Goal: Navigation & Orientation: Find specific page/section

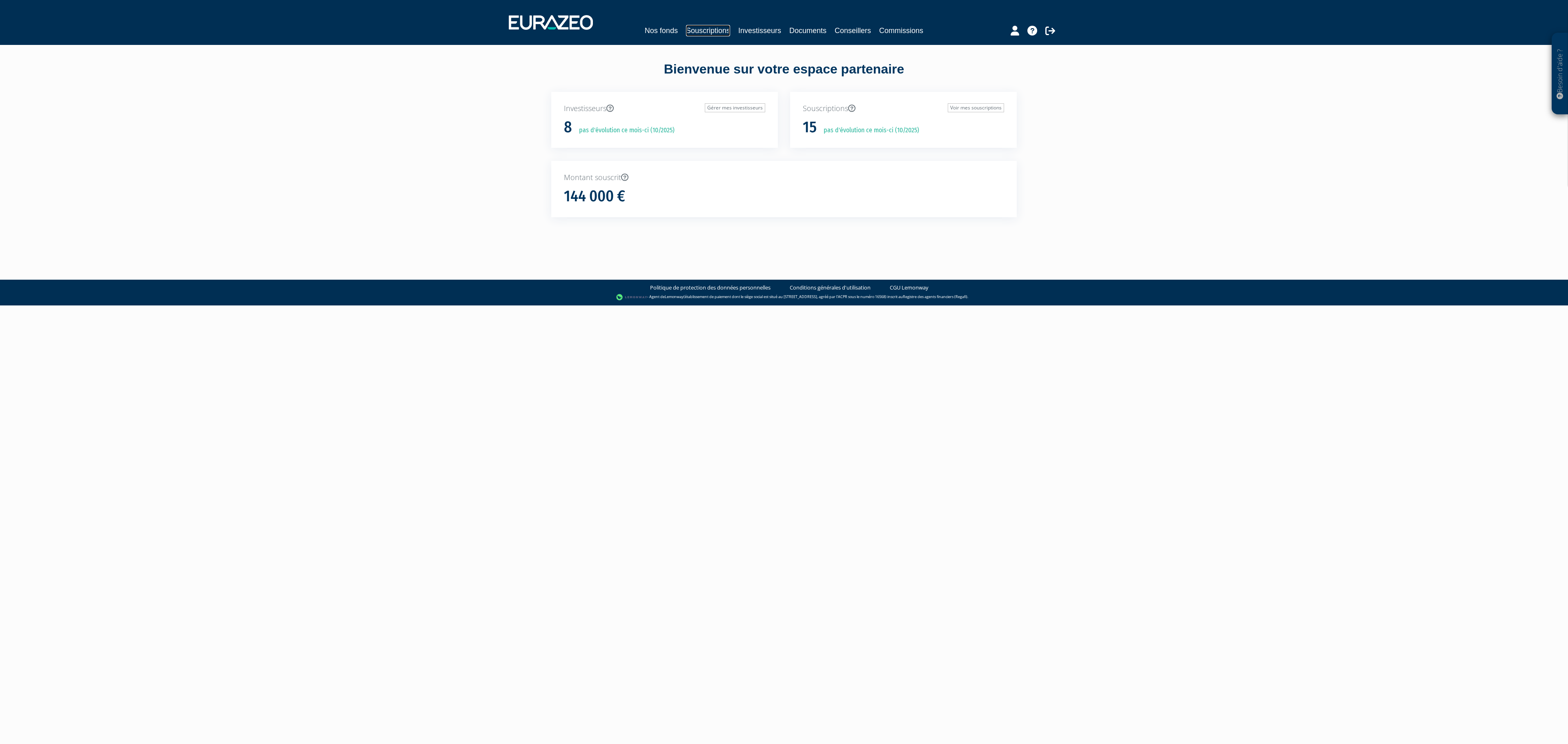
click at [690, 29] on link "Souscriptions" at bounding box center [708, 30] width 44 height 12
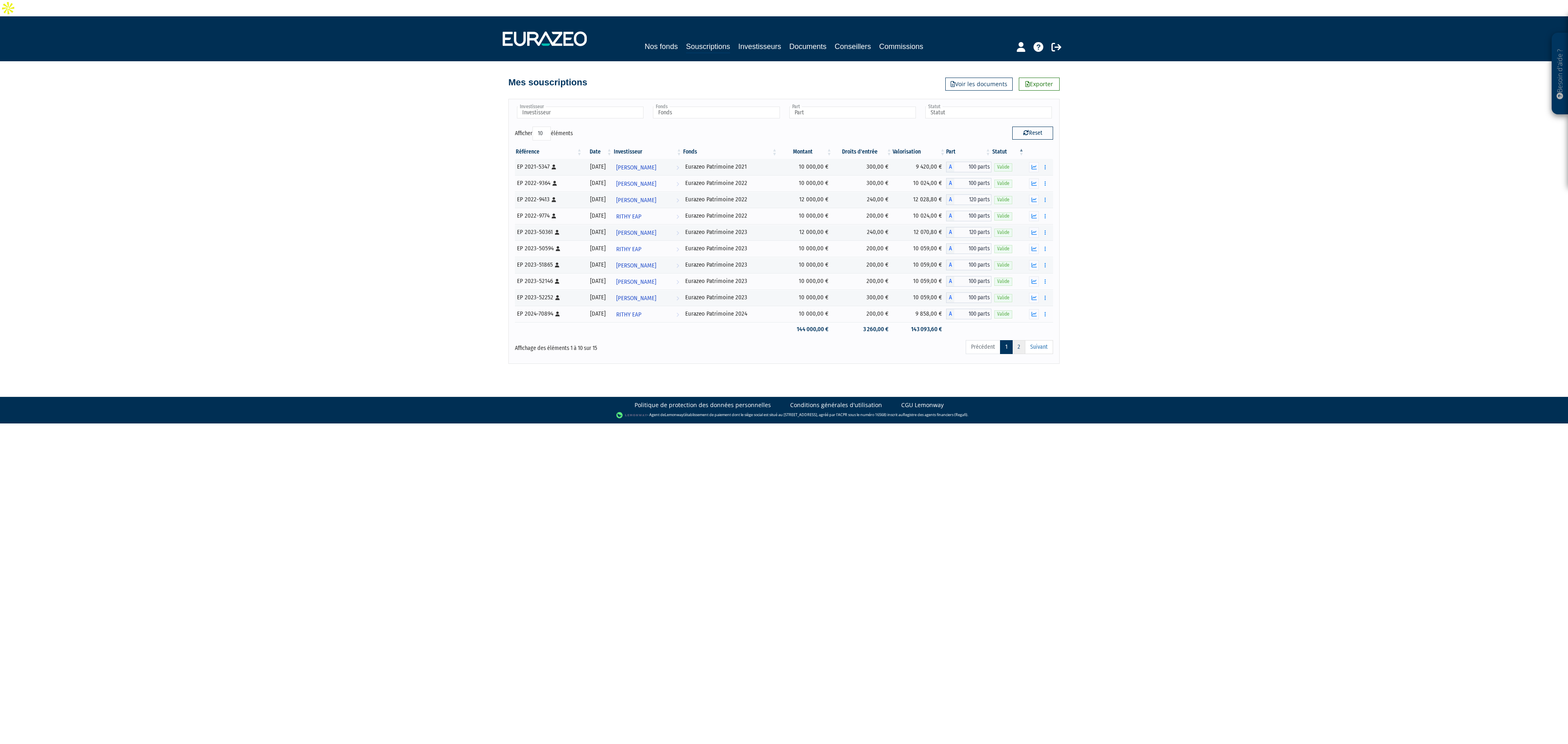
click at [1013, 342] on link "2" at bounding box center [1018, 347] width 13 height 14
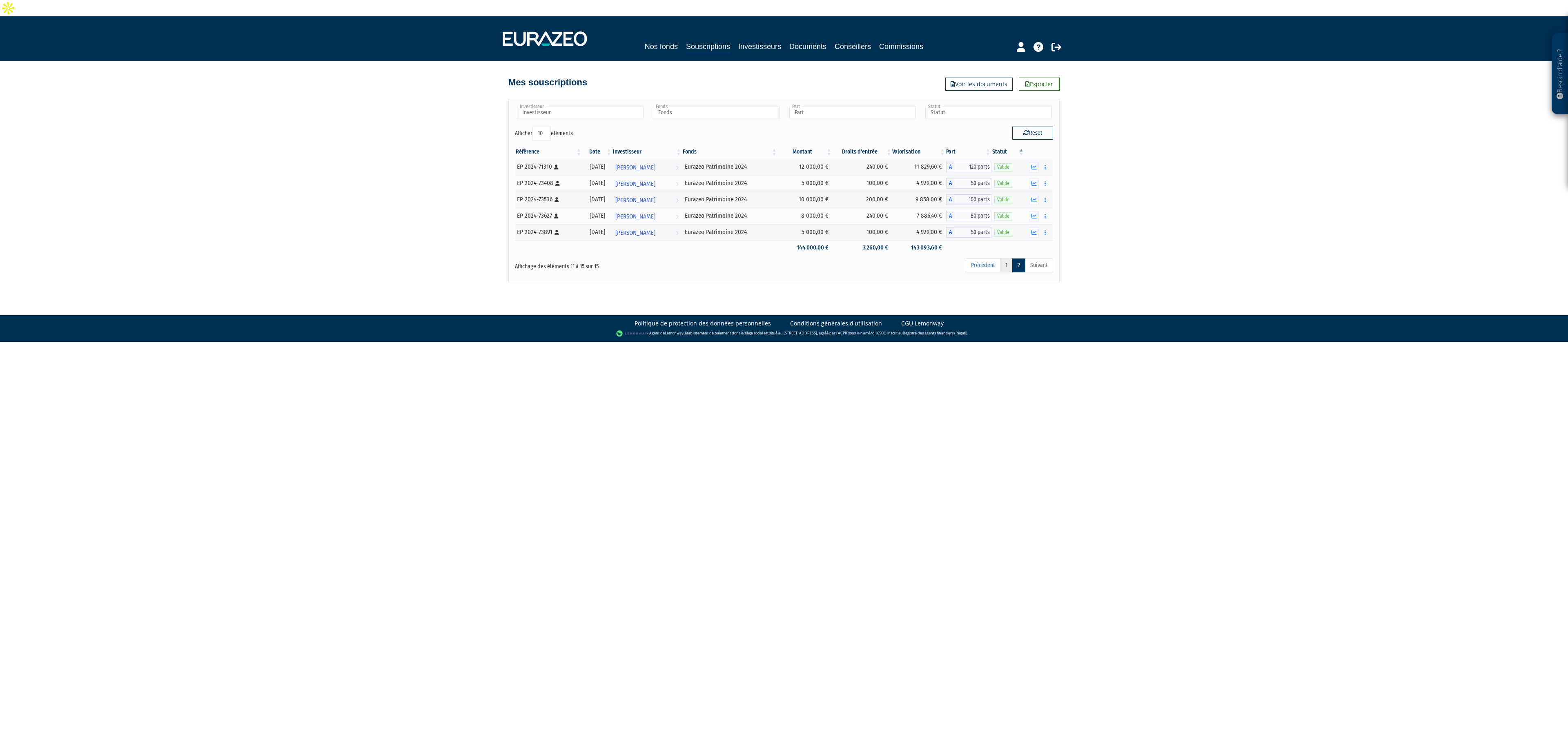
click at [1001, 259] on link "1" at bounding box center [1006, 265] width 13 height 14
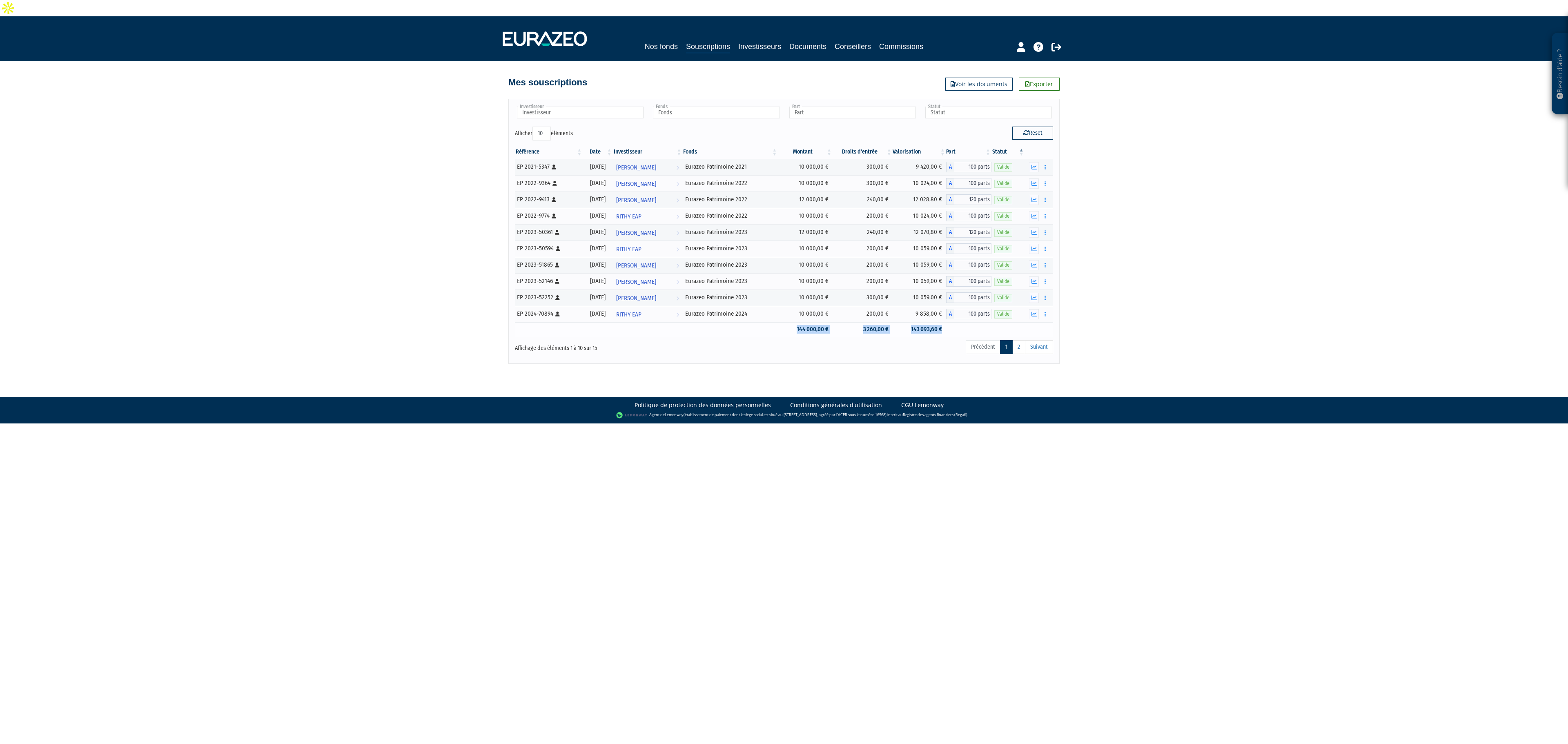
drag, startPoint x: 810, startPoint y: 320, endPoint x: 950, endPoint y: 325, distance: 140.1
click at [950, 325] on tr "144 000,00 € 3 260,00 € 143 093,60 €" at bounding box center [784, 329] width 538 height 14
click at [1097, 337] on div "Besoin d'aide ? × J'ai besoin d'aide Si vous avez une question à propos du fonc…" at bounding box center [784, 190] width 1568 height 348
click at [1018, 340] on link "2" at bounding box center [1018, 347] width 13 height 14
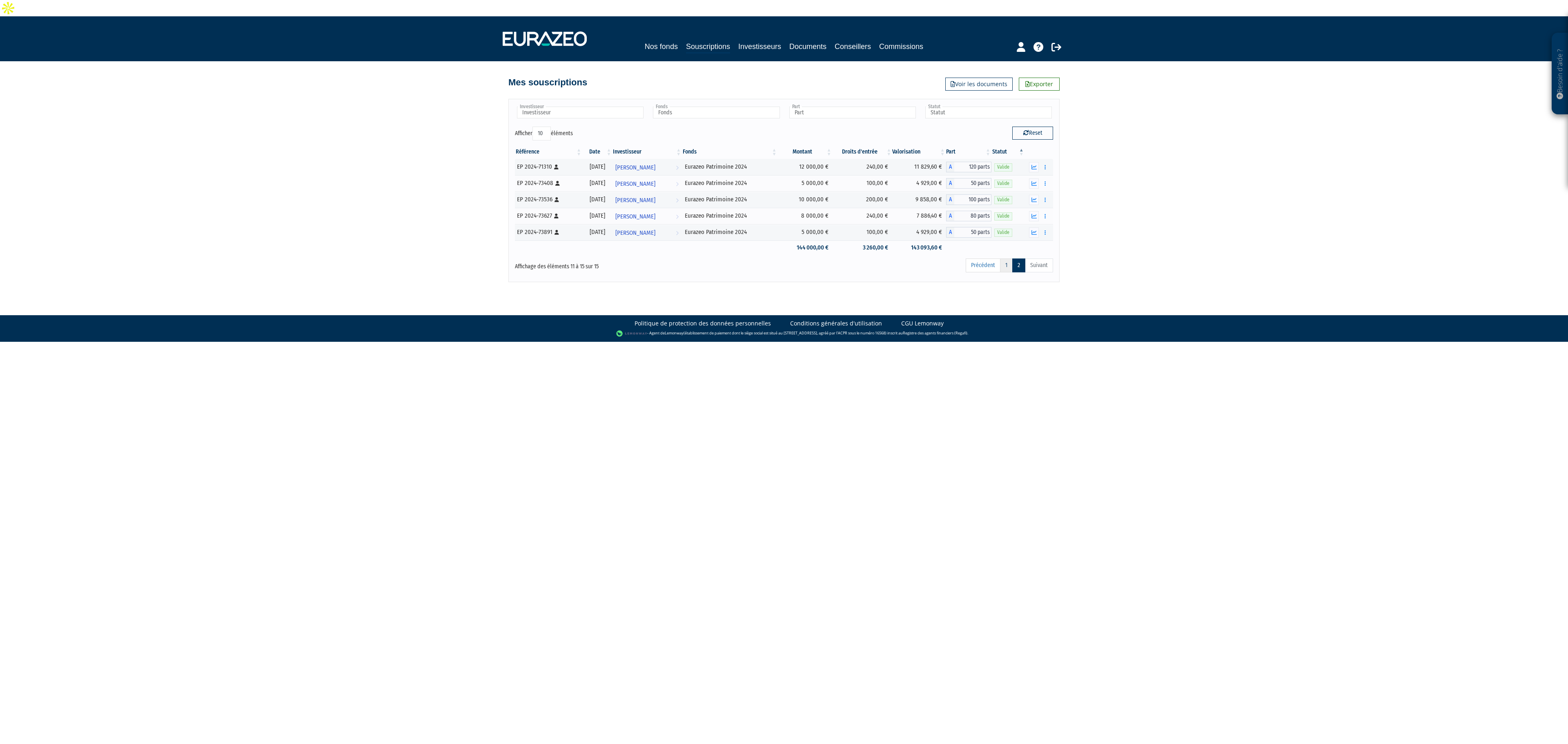
click at [1001, 259] on link "1" at bounding box center [1006, 265] width 13 height 14
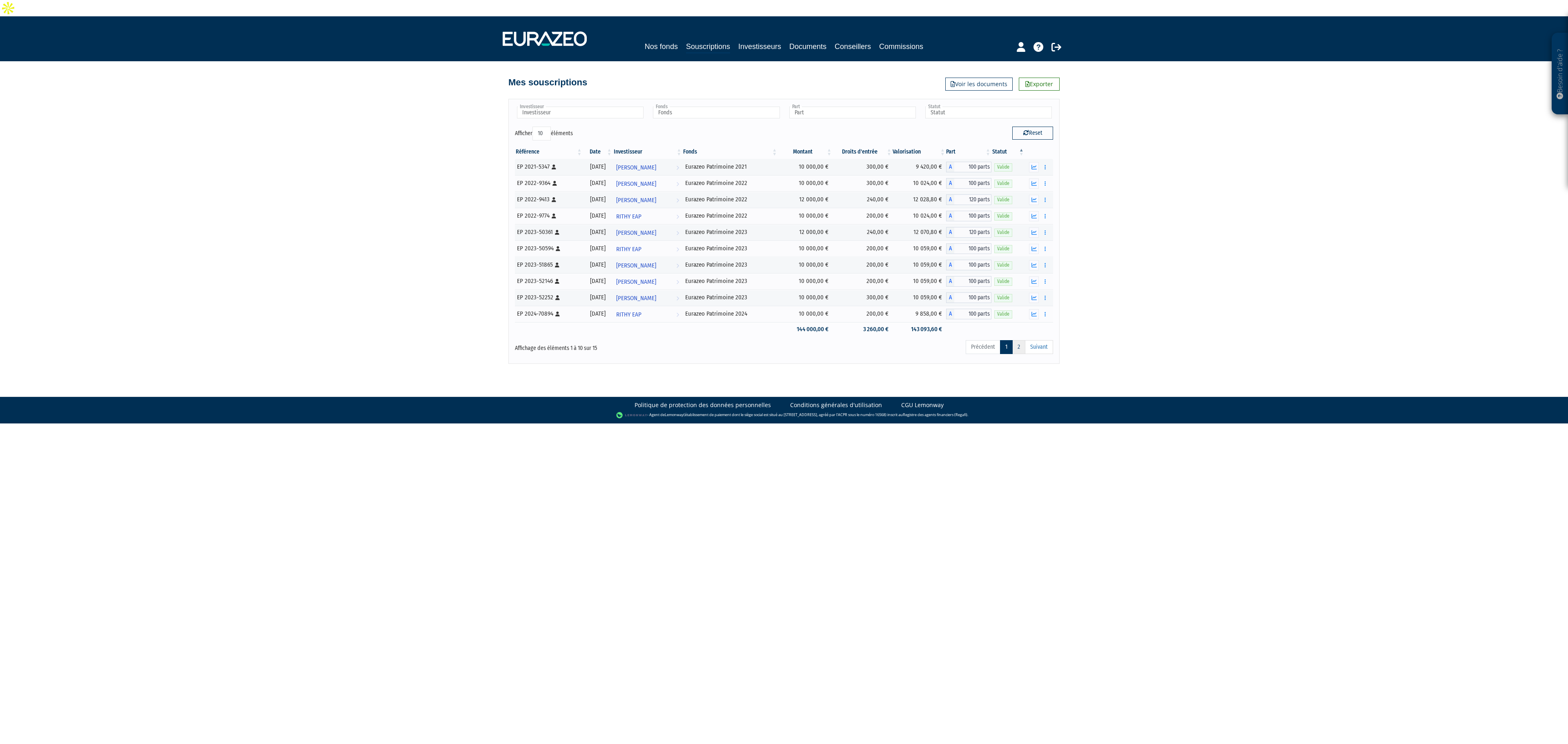
click at [1015, 340] on link "2" at bounding box center [1018, 347] width 13 height 14
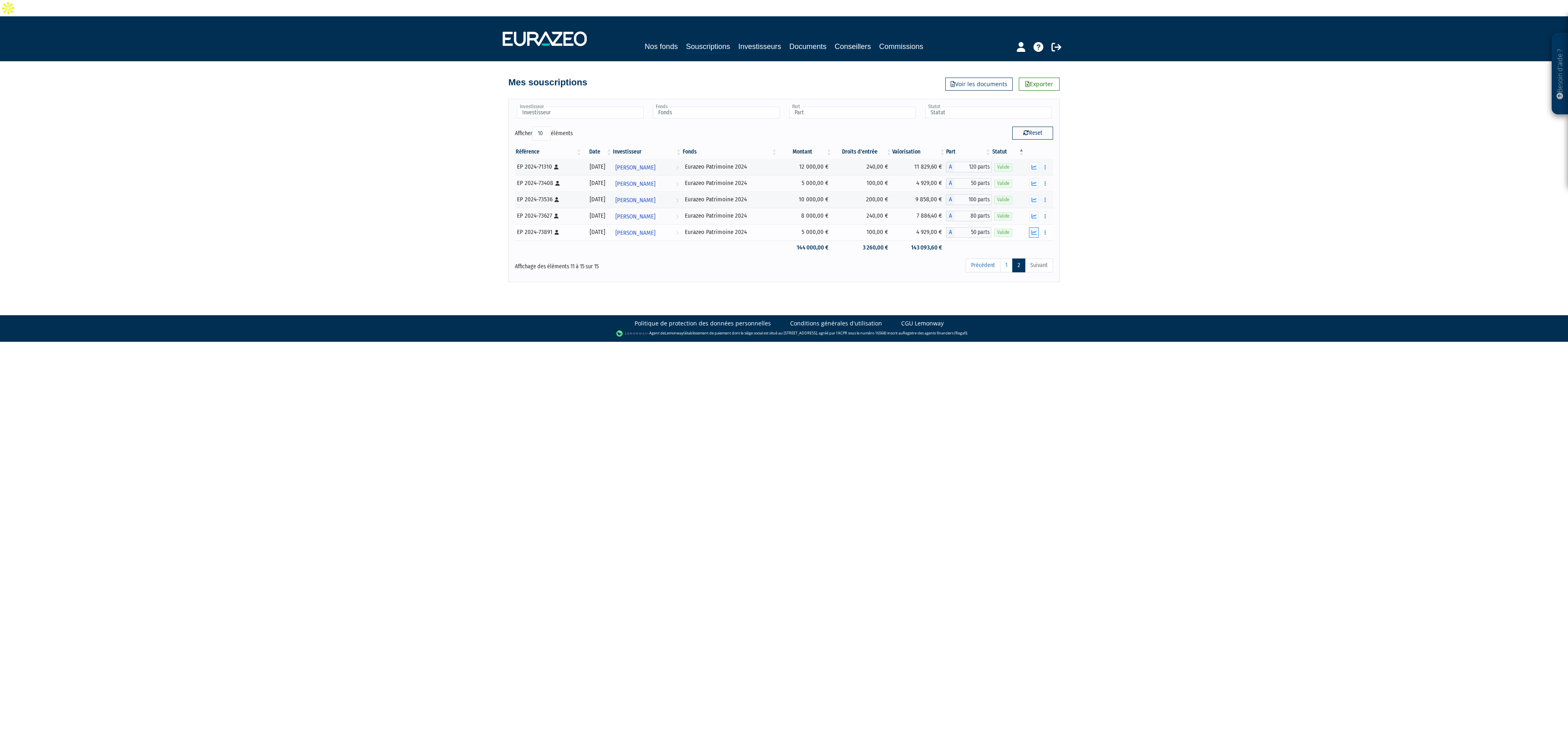
click at [1037, 228] on button "button" at bounding box center [1034, 233] width 10 height 10
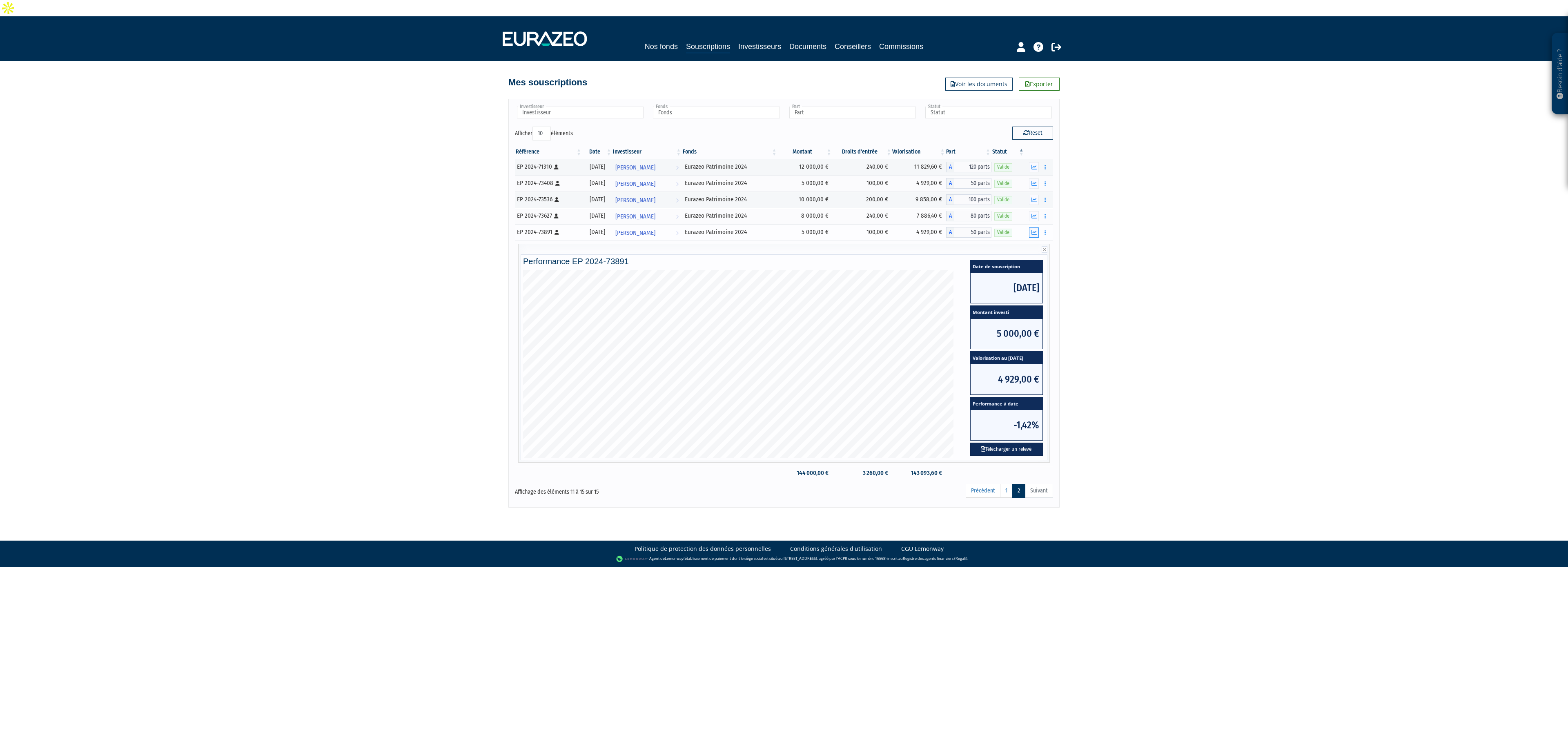
click at [1037, 228] on button "button" at bounding box center [1034, 233] width 10 height 10
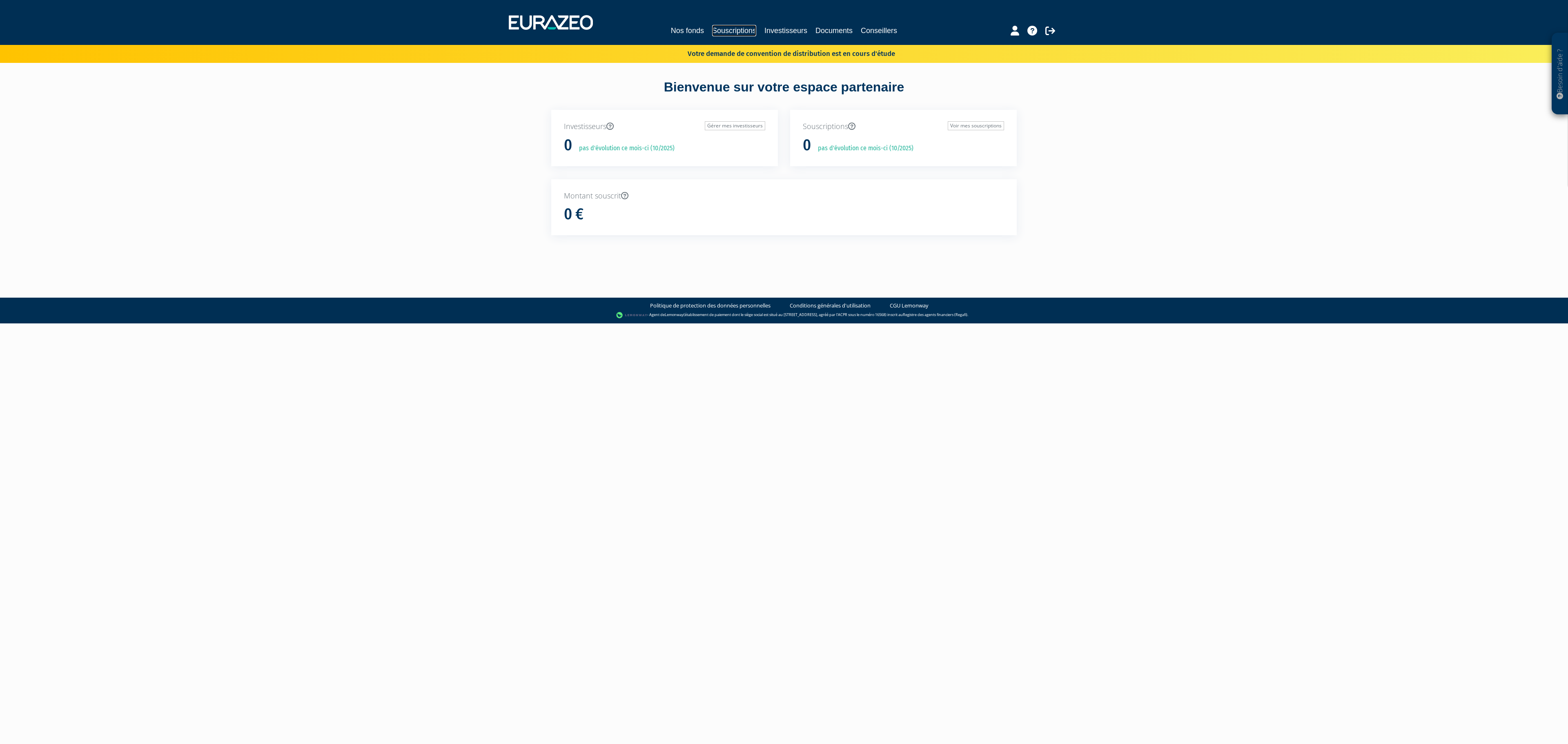
click at [734, 29] on link "Souscriptions" at bounding box center [734, 30] width 44 height 12
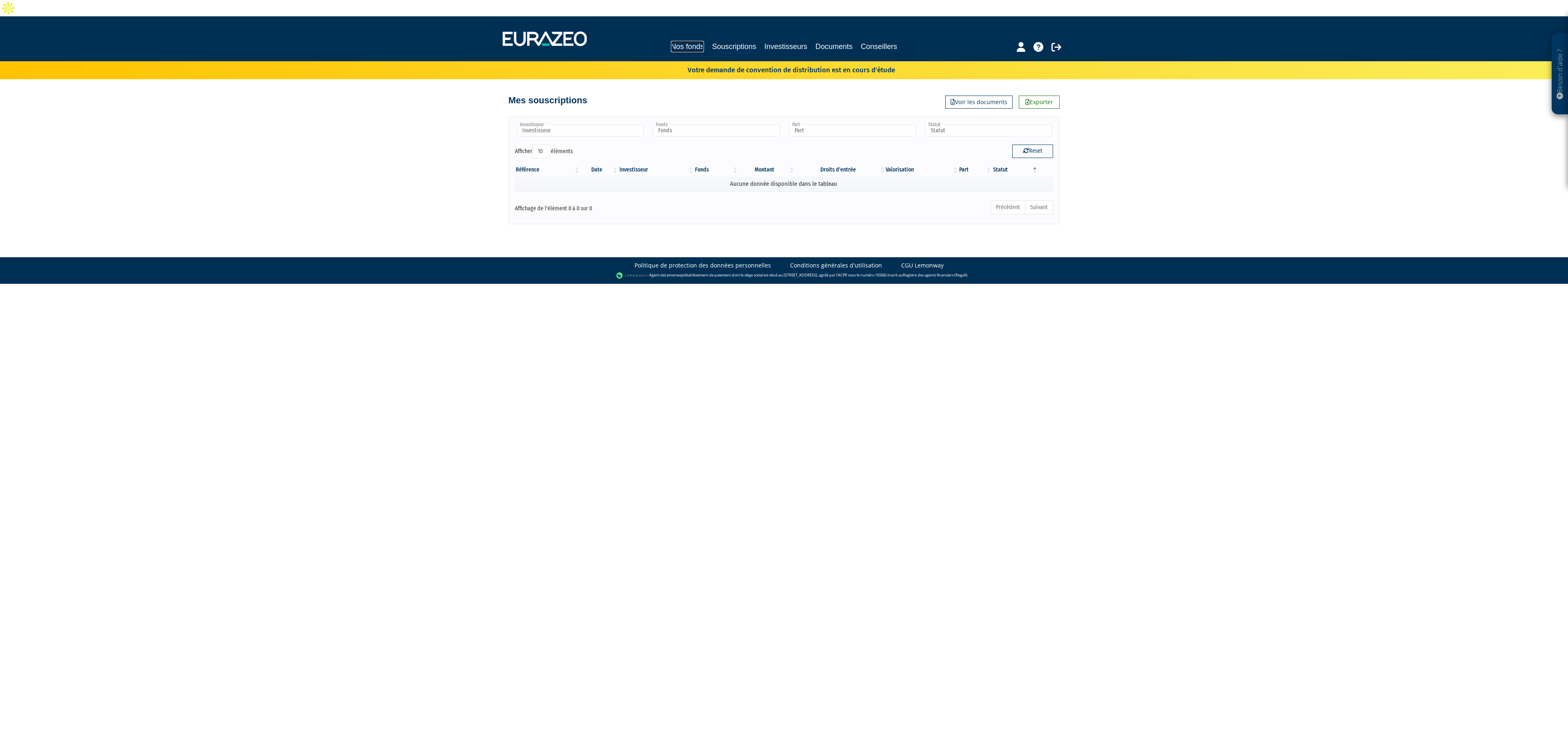
click at [684, 41] on link "Nos fonds" at bounding box center [687, 46] width 33 height 12
